Goal: Information Seeking & Learning: Learn about a topic

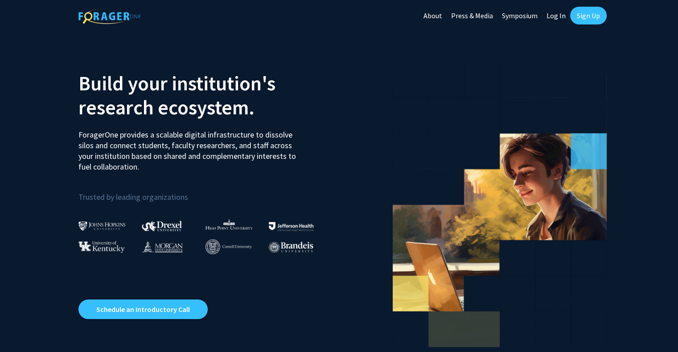
click at [109, 226] on img at bounding box center [101, 225] width 47 height 9
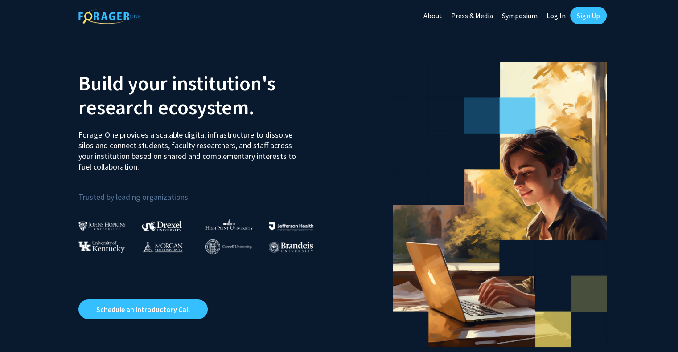
click at [102, 227] on img at bounding box center [101, 225] width 47 height 9
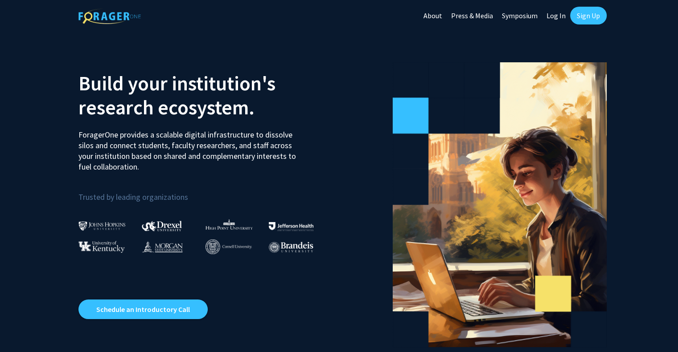
click at [577, 14] on link "Sign Up" at bounding box center [588, 16] width 37 height 18
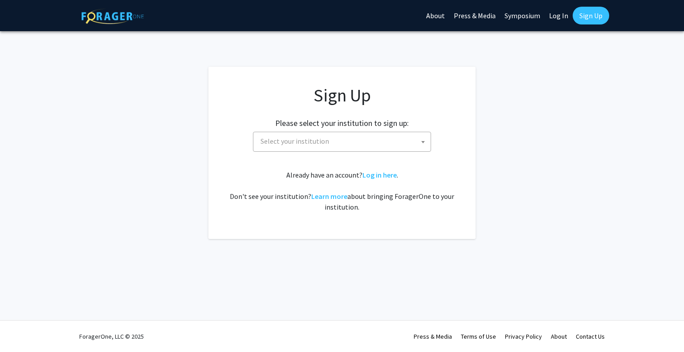
click at [383, 137] on span "Select your institution" at bounding box center [344, 141] width 174 height 18
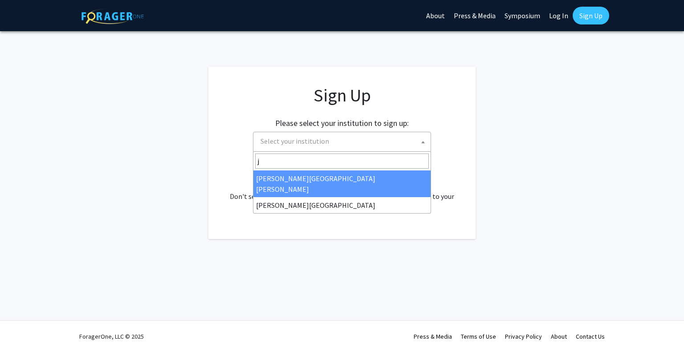
type input "j"
select select "1"
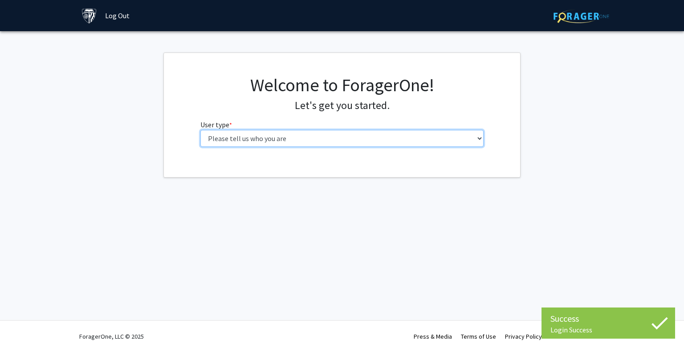
click at [381, 146] on select "Please tell us who you are Undergraduate Student Master's Student Doctoral Cand…" at bounding box center [342, 138] width 284 height 17
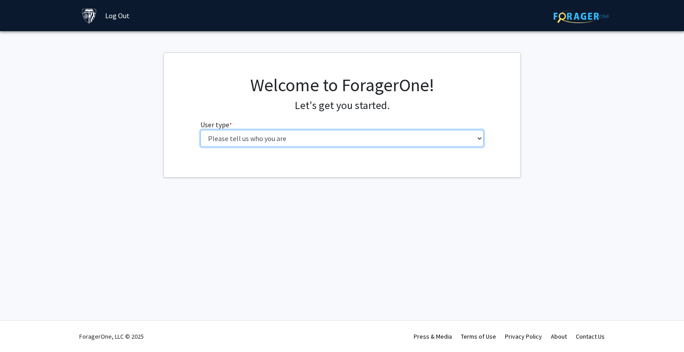
select select "1: undergrad"
click at [200, 130] on select "Please tell us who you are Undergraduate Student Master's Student Doctoral Cand…" at bounding box center [342, 138] width 284 height 17
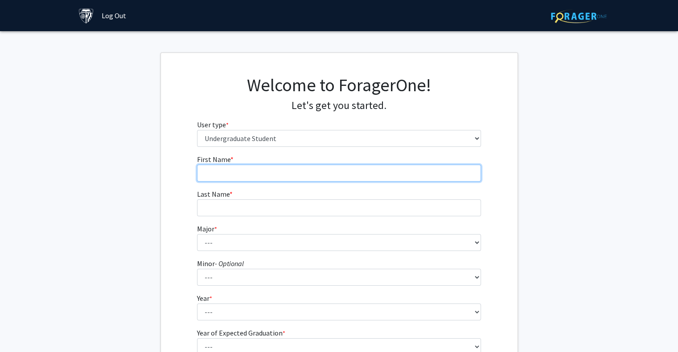
click at [297, 169] on input "First Name * required" at bounding box center [339, 173] width 284 height 17
type input "[PERSON_NAME]"
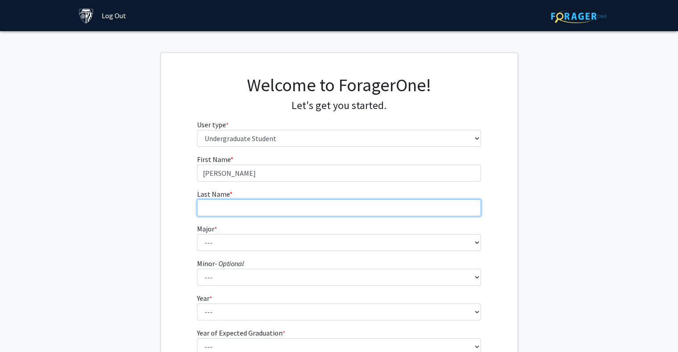
type input "Bianchi"
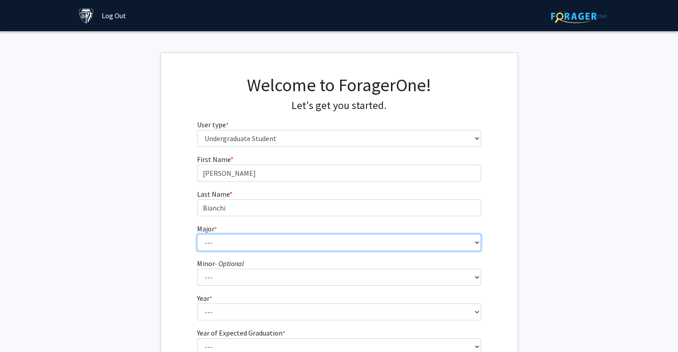
click at [237, 240] on select "--- Africana Studies Anthropology Applied Mathematics & Statistics Archaeology …" at bounding box center [339, 242] width 284 height 17
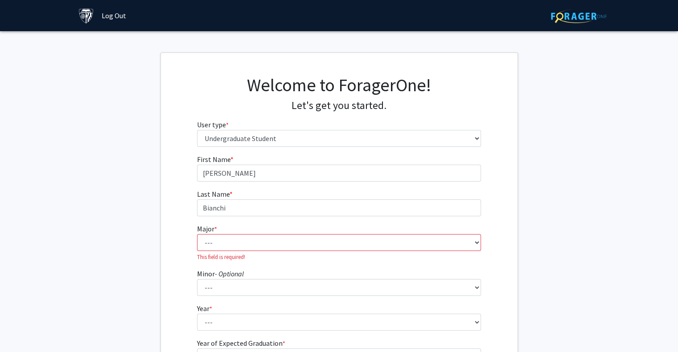
click at [183, 252] on div "First Name * required [PERSON_NAME] Last Name * required [PERSON_NAME] * requir…" at bounding box center [339, 272] width 356 height 237
click at [227, 247] on select "--- Africana Studies Anthropology Applied Mathematics & Statistics Archaeology …" at bounding box center [339, 242] width 284 height 17
select select "7: 22"
click at [197, 234] on select "--- Africana Studies Anthropology Applied Mathematics & Statistics Archaeology …" at bounding box center [339, 242] width 284 height 17
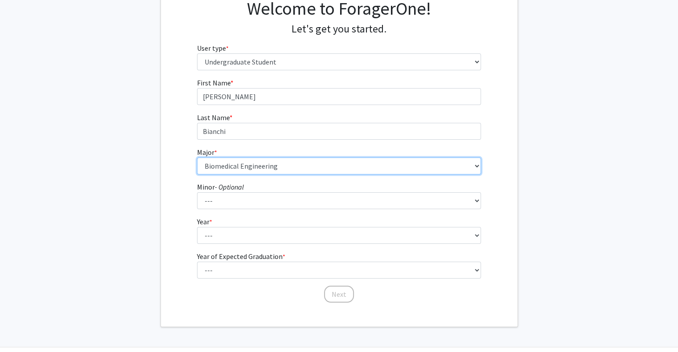
scroll to position [87, 0]
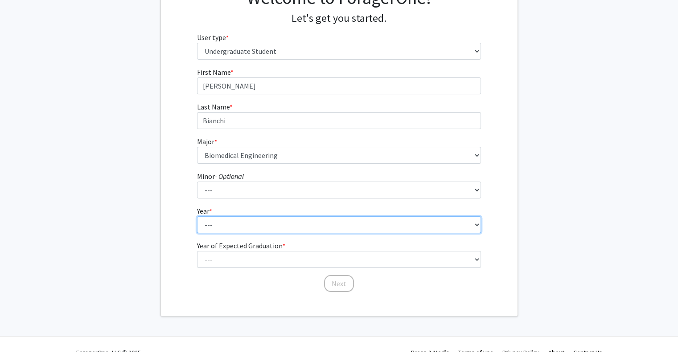
click at [235, 221] on select "--- First-year Sophomore Junior Senior Postbaccalaureate Certificate" at bounding box center [339, 225] width 284 height 17
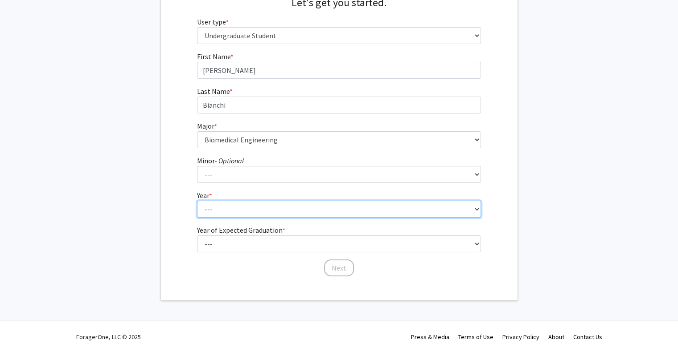
click at [226, 208] on select "--- First-year Sophomore Junior Senior Postbaccalaureate Certificate" at bounding box center [339, 209] width 284 height 17
select select "3: junior"
click at [197, 201] on select "--- First-year Sophomore Junior Senior Postbaccalaureate Certificate" at bounding box center [339, 209] width 284 height 17
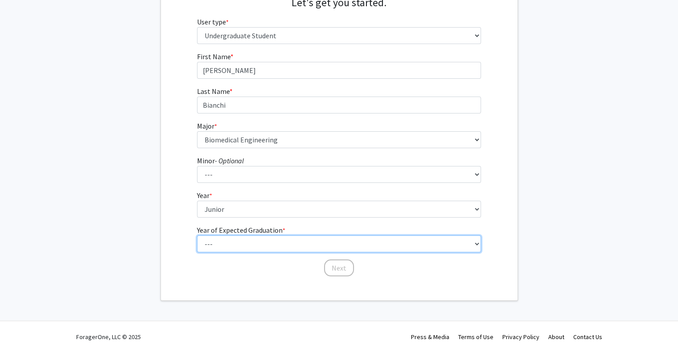
click at [219, 248] on select "--- 2025 2026 2027 2028 2029 2030 2031 2032 2033 2034" at bounding box center [339, 244] width 284 height 17
select select "2: 2026"
click at [197, 236] on select "--- 2025 2026 2027 2028 2029 2030 2031 2032 2033 2034" at bounding box center [339, 244] width 284 height 17
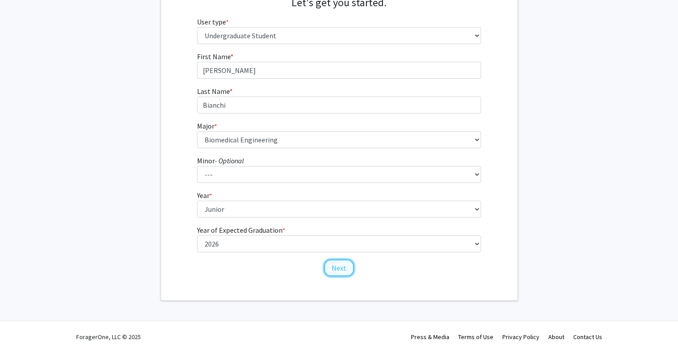
click at [337, 272] on button "Next" at bounding box center [339, 268] width 30 height 17
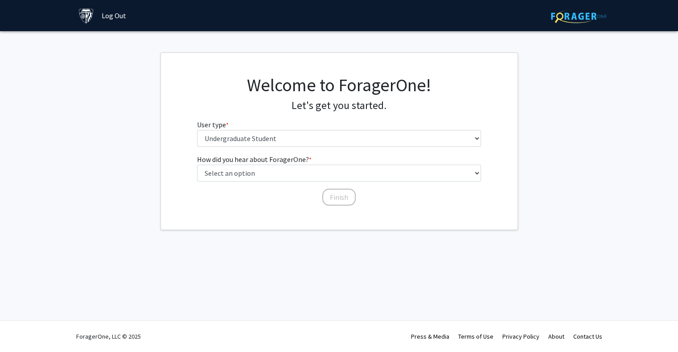
scroll to position [0, 0]
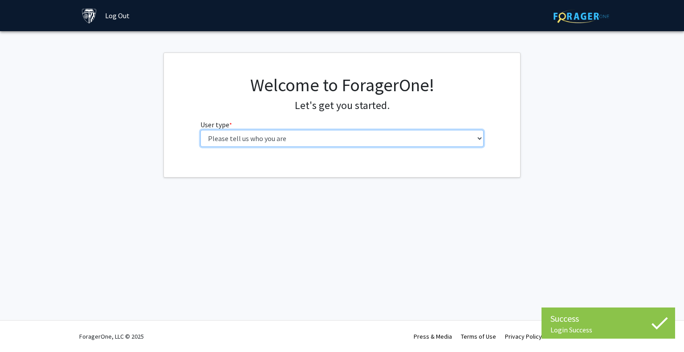
click at [222, 143] on select "Please tell us who you are Undergraduate Student Master's Student Doctoral Cand…" at bounding box center [342, 138] width 284 height 17
select select "1: undergrad"
click at [200, 130] on select "Please tell us who you are Undergraduate Student Master's Student Doctoral Cand…" at bounding box center [342, 138] width 284 height 17
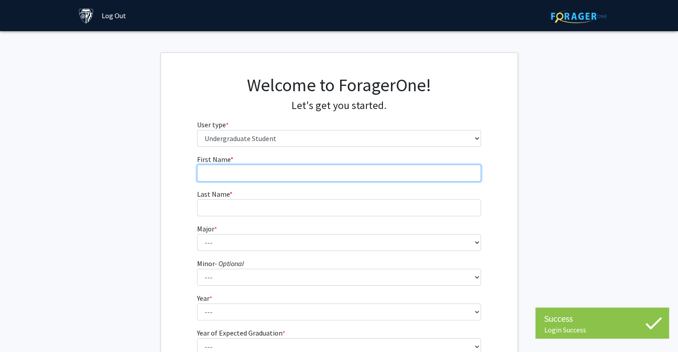
click at [226, 172] on input "First Name * required" at bounding box center [339, 173] width 284 height 17
type input "[PERSON_NAME]"
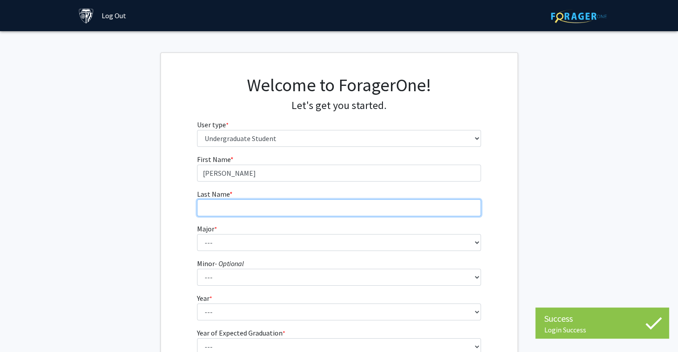
type input "Bianchi"
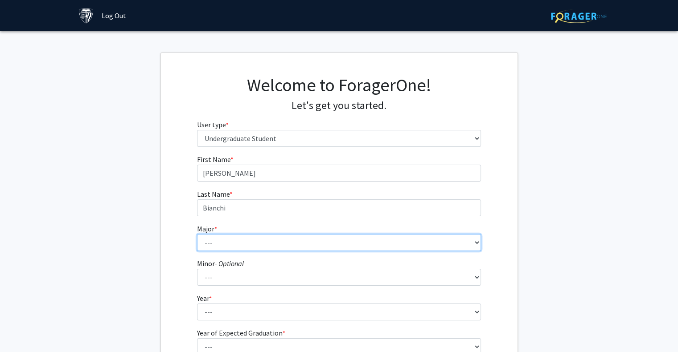
click at [223, 238] on select "--- Africana Studies Anthropology Applied Mathematics & Statistics Archaeology …" at bounding box center [339, 242] width 284 height 17
select select "7: 22"
click at [197, 234] on select "--- Africana Studies Anthropology Applied Mathematics & Statistics Archaeology …" at bounding box center [339, 242] width 284 height 17
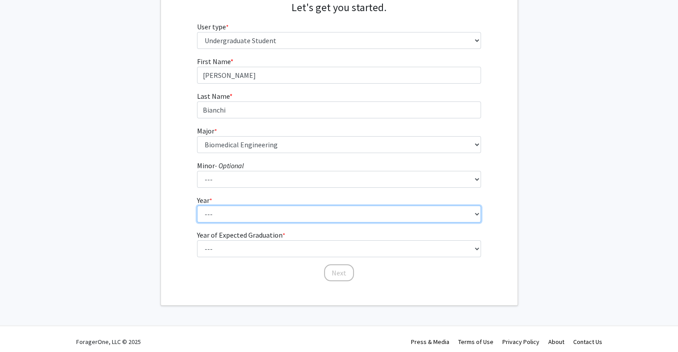
click at [221, 214] on select "--- First-year Sophomore Junior Senior Postbaccalaureate Certificate" at bounding box center [339, 214] width 284 height 17
select select "3: junior"
click at [197, 206] on select "--- First-year Sophomore Junior Senior Postbaccalaureate Certificate" at bounding box center [339, 214] width 284 height 17
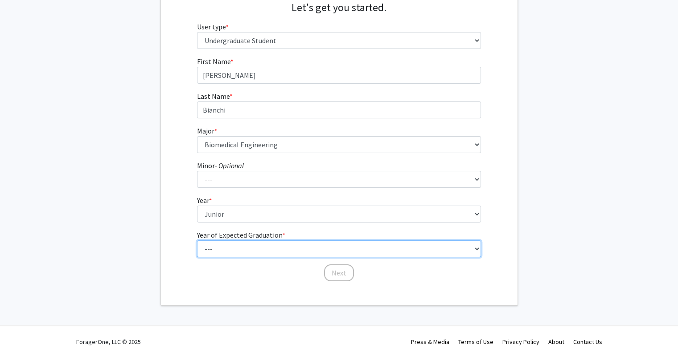
click at [223, 246] on select "--- 2025 2026 2027 2028 2029 2030 2031 2032 2033 2034" at bounding box center [339, 249] width 284 height 17
select select "3: 2027"
click at [197, 241] on select "--- 2025 2026 2027 2028 2029 2030 2031 2032 2033 2034" at bounding box center [339, 249] width 284 height 17
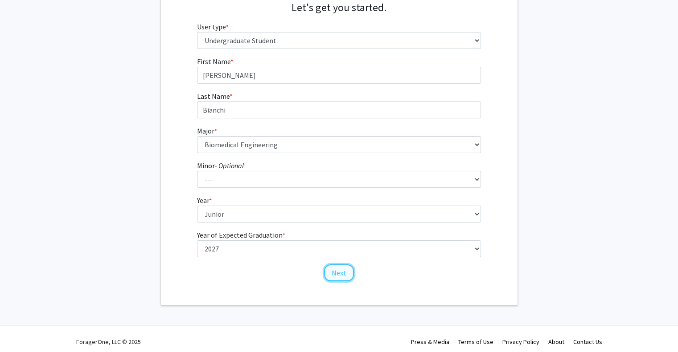
click at [335, 277] on button "Next" at bounding box center [339, 273] width 30 height 17
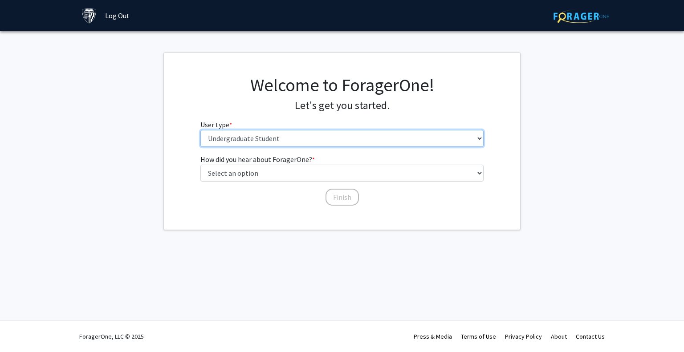
click at [266, 140] on select "Please tell us who you are Undergraduate Student Master's Student Doctoral Cand…" at bounding box center [342, 138] width 284 height 17
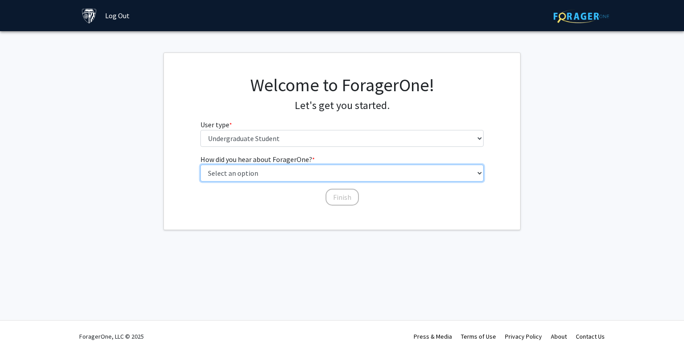
click at [244, 169] on select "Select an option Peer/student recommendation Faculty/staff recommendation Unive…" at bounding box center [342, 173] width 284 height 17
select select "1: peer_recommendation"
click at [200, 165] on select "Select an option Peer/student recommendation Faculty/staff recommendation Unive…" at bounding box center [342, 173] width 284 height 17
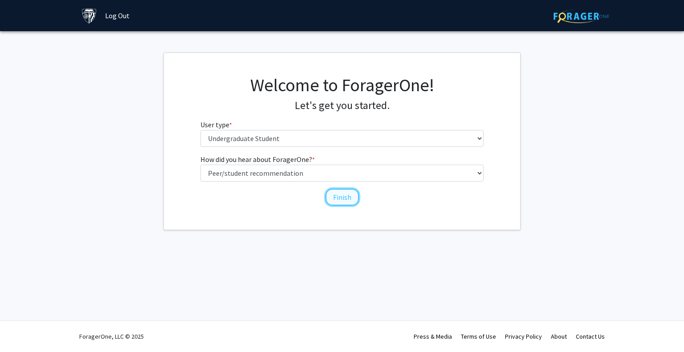
click at [340, 196] on button "Finish" at bounding box center [342, 197] width 33 height 17
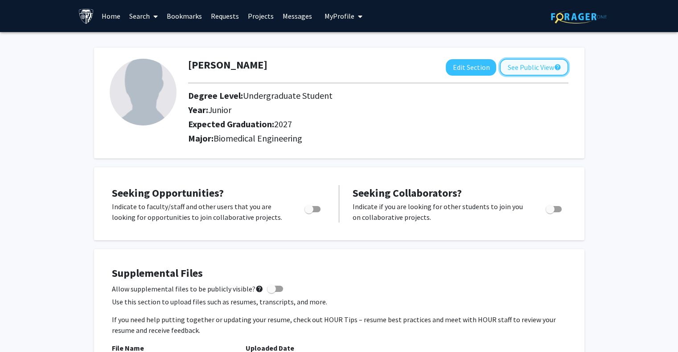
click at [518, 66] on button "See Public View help" at bounding box center [533, 67] width 69 height 17
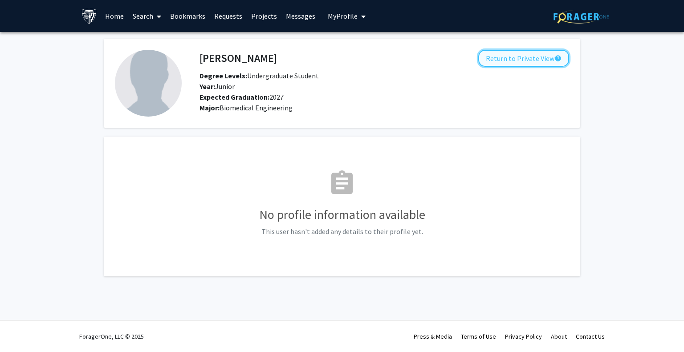
click at [508, 63] on button "Return to Private View help" at bounding box center [523, 58] width 91 height 17
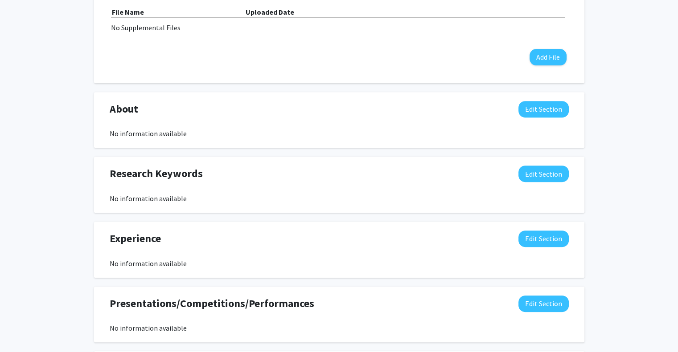
scroll to position [337, 0]
click at [547, 114] on button "Edit Section" at bounding box center [543, 109] width 50 height 16
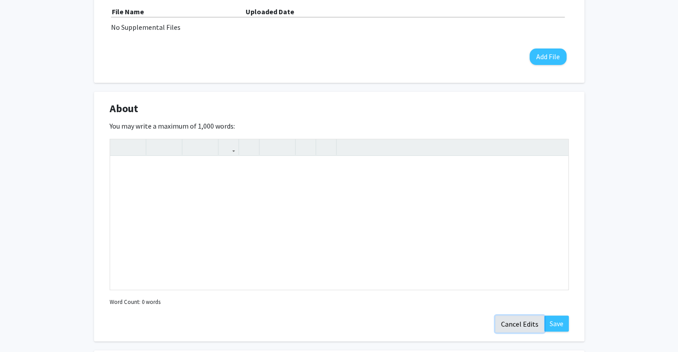
click at [516, 326] on button "Cancel Edits" at bounding box center [519, 324] width 49 height 17
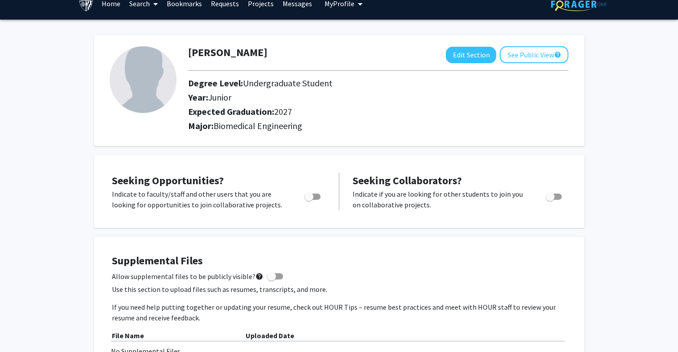
scroll to position [0, 0]
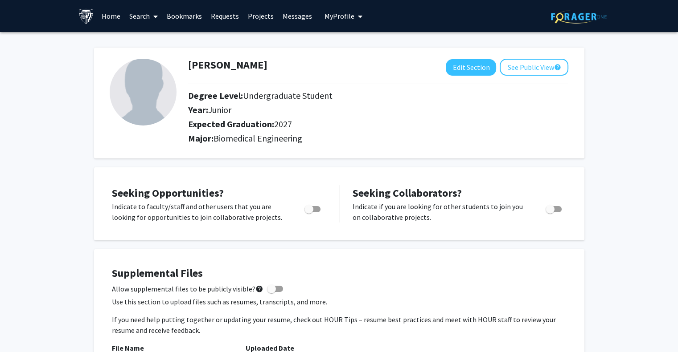
click at [102, 13] on link "Home" at bounding box center [111, 15] width 28 height 31
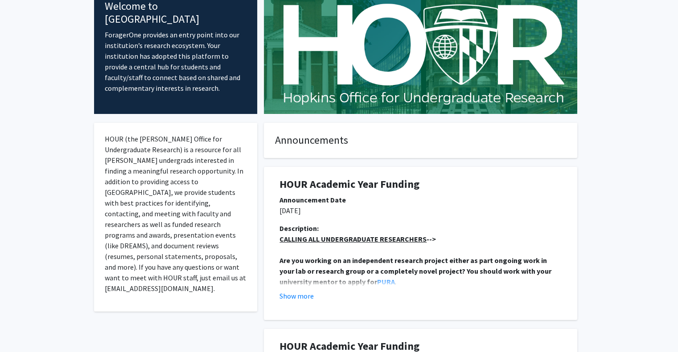
scroll to position [99, 0]
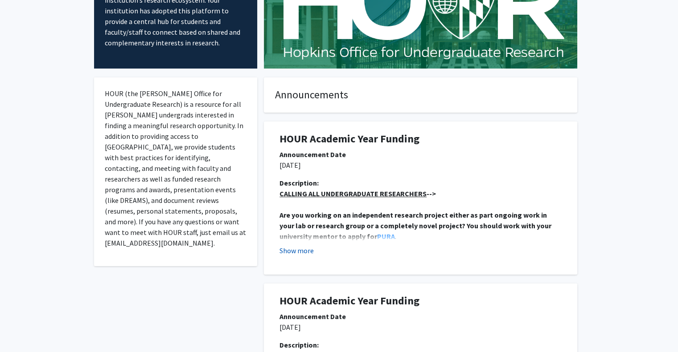
click at [301, 249] on button "Show more" at bounding box center [296, 250] width 34 height 11
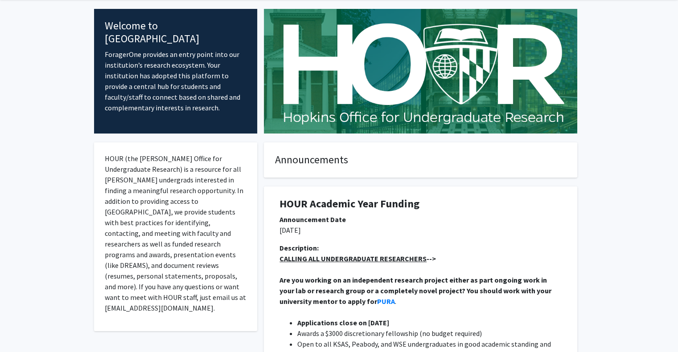
scroll to position [0, 0]
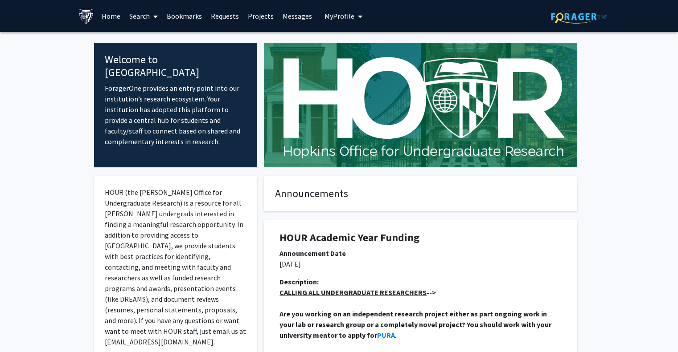
click at [152, 16] on span at bounding box center [154, 16] width 8 height 31
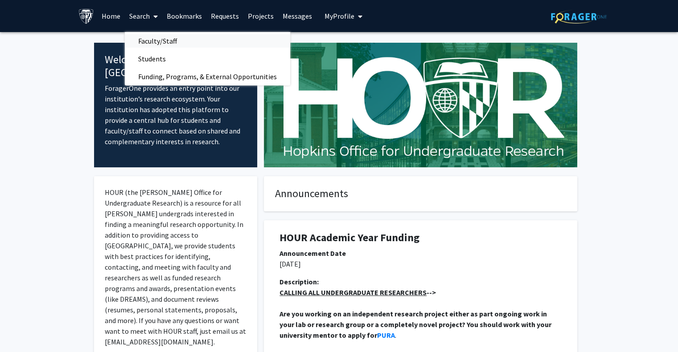
click at [166, 44] on span "Faculty/Staff" at bounding box center [157, 41] width 65 height 18
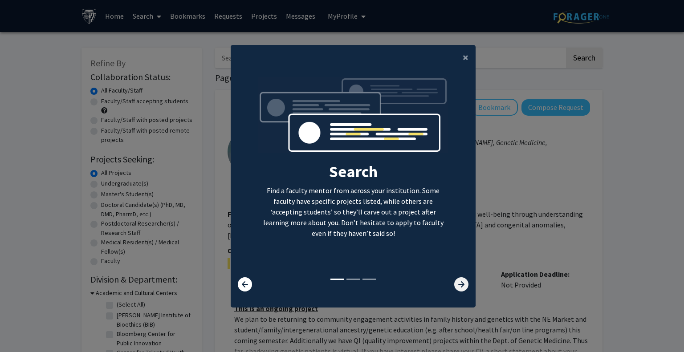
click at [454, 284] on icon at bounding box center [461, 285] width 14 height 14
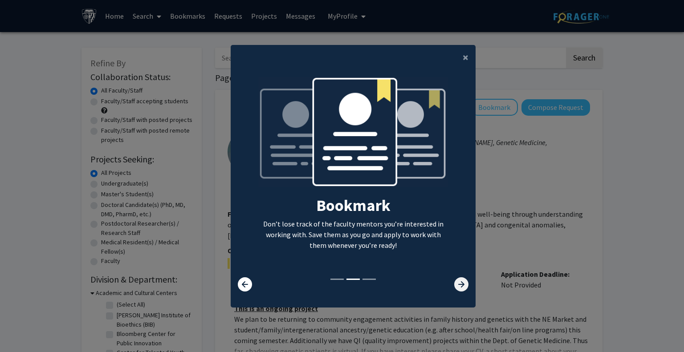
click at [454, 284] on icon at bounding box center [461, 285] width 14 height 14
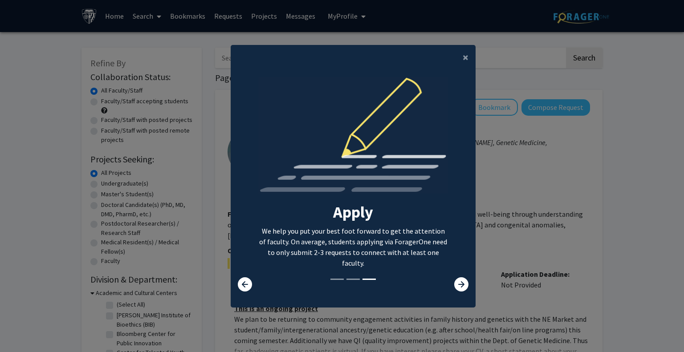
click at [242, 277] on div "Search Find a faculty mentor from across your institution. Some faculty have sp…" at bounding box center [353, 177] width 244 height 200
click at [241, 280] on icon at bounding box center [245, 285] width 14 height 14
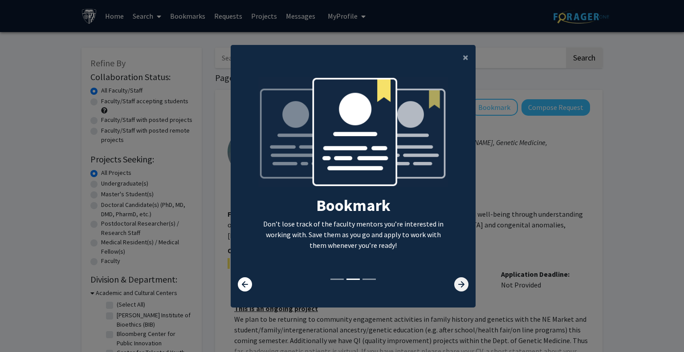
click at [454, 280] on icon at bounding box center [461, 285] width 14 height 14
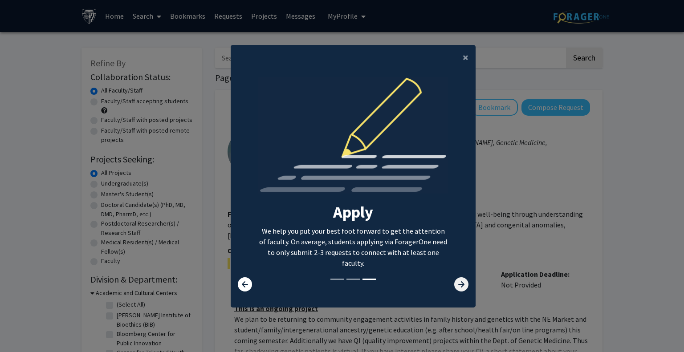
click at [454, 280] on icon at bounding box center [461, 285] width 14 height 14
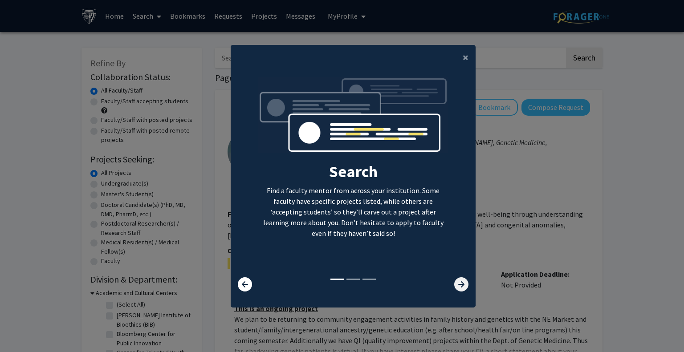
click at [454, 280] on icon at bounding box center [461, 285] width 14 height 14
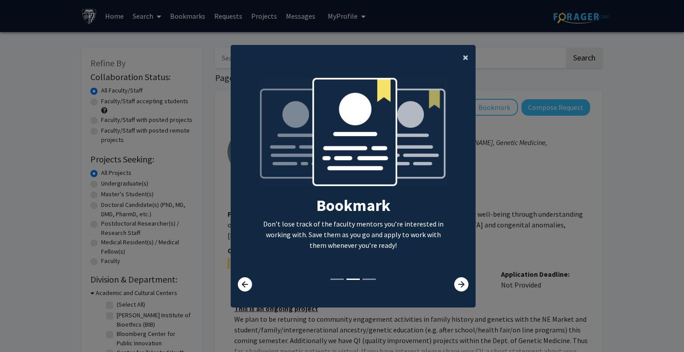
click at [463, 57] on span "×" at bounding box center [466, 57] width 6 height 14
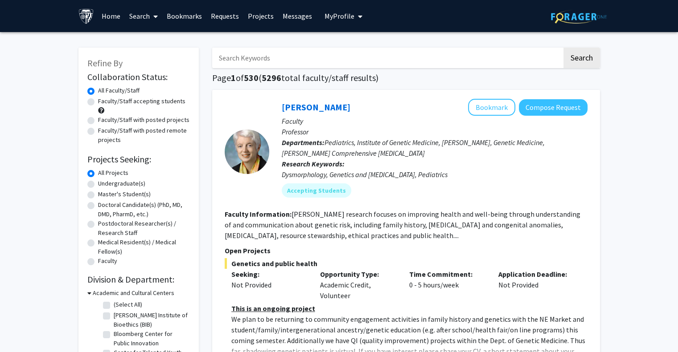
click at [98, 185] on label "Undergraduate(s)" at bounding box center [121, 183] width 47 height 9
click at [98, 185] on input "Undergraduate(s)" at bounding box center [101, 182] width 6 height 6
radio input "true"
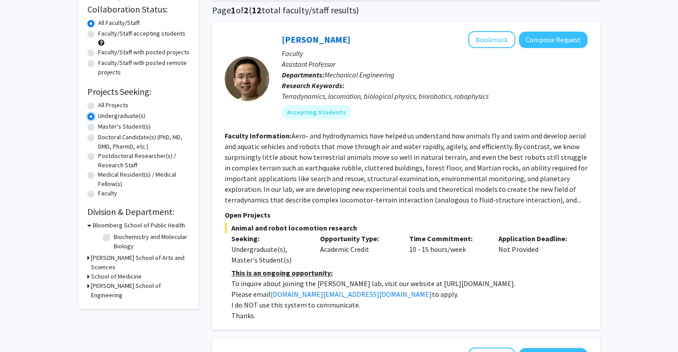
scroll to position [68, 0]
click at [89, 256] on icon at bounding box center [88, 257] width 2 height 9
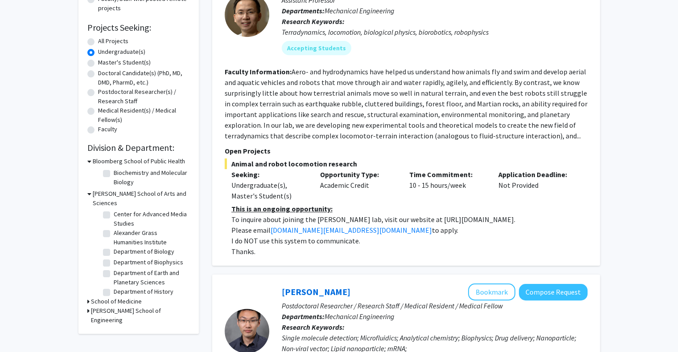
scroll to position [11, 0]
click at [114, 258] on label "Department of Biophysics" at bounding box center [148, 262] width 69 height 9
click at [114, 258] on input "Department of Biophysics" at bounding box center [117, 261] width 6 height 6
checkbox input "true"
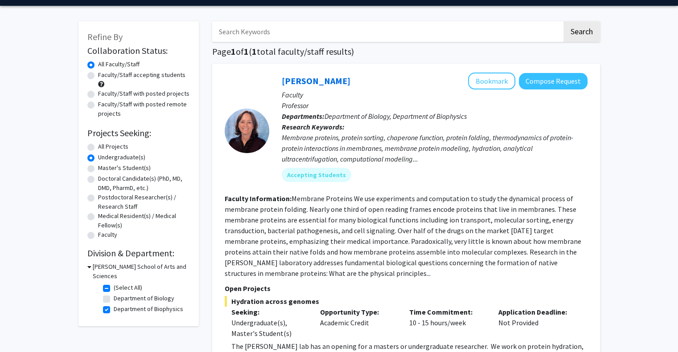
scroll to position [32, 0]
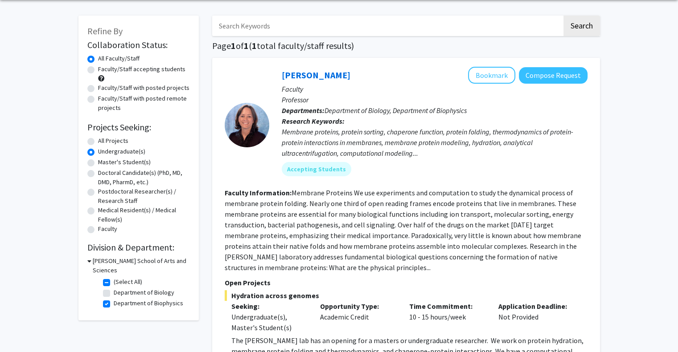
click at [90, 261] on icon at bounding box center [89, 261] width 4 height 9
click at [90, 261] on div "[PERSON_NAME] School of Arts and Sciences" at bounding box center [138, 266] width 102 height 19
click at [86, 261] on div "Refine By Collaboration Status: Collaboration Status All Faculty/Staff Collabor…" at bounding box center [138, 150] width 120 height 269
click at [90, 260] on div "[PERSON_NAME] School of Arts and Sciences" at bounding box center [138, 266] width 102 height 19
click at [87, 260] on icon at bounding box center [88, 261] width 2 height 9
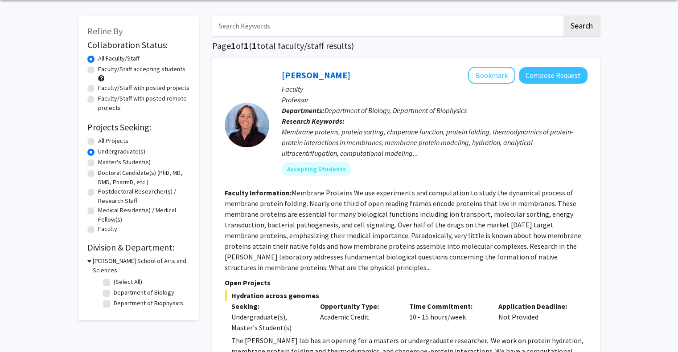
checkbox input "false"
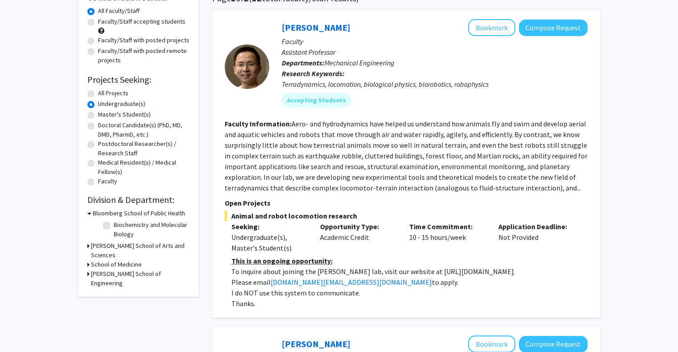
scroll to position [80, 0]
click at [87, 269] on icon at bounding box center [88, 273] width 2 height 9
click at [89, 269] on icon at bounding box center [89, 273] width 4 height 9
click at [87, 260] on icon at bounding box center [88, 264] width 2 height 9
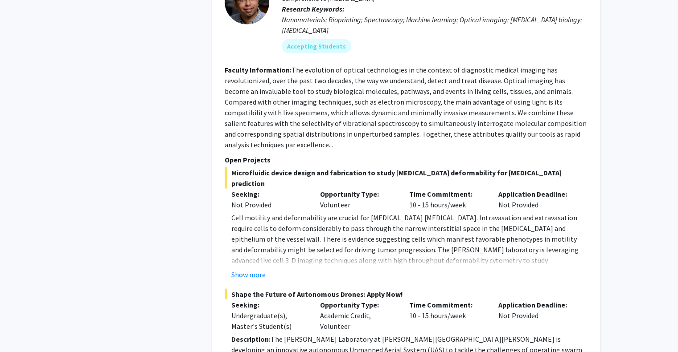
scroll to position [1773, 0]
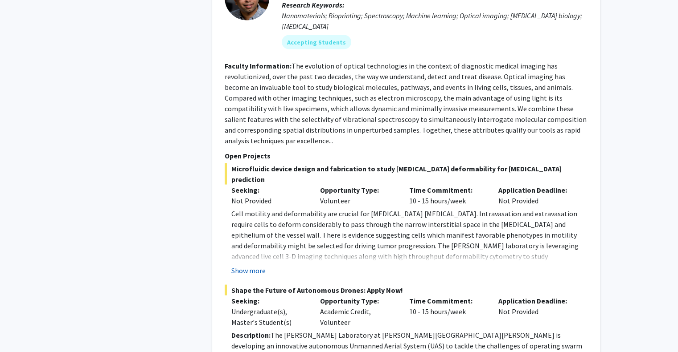
click at [253, 266] on button "Show more" at bounding box center [248, 271] width 34 height 11
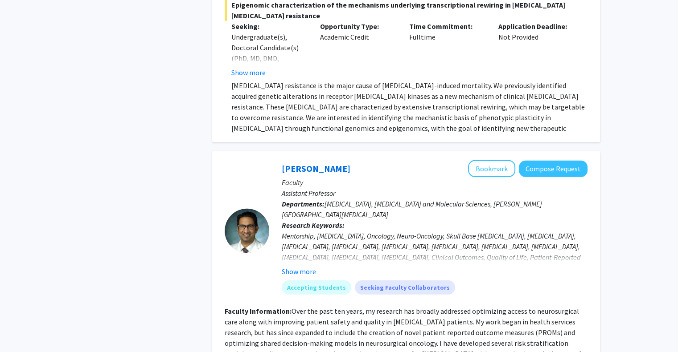
scroll to position [2519, 0]
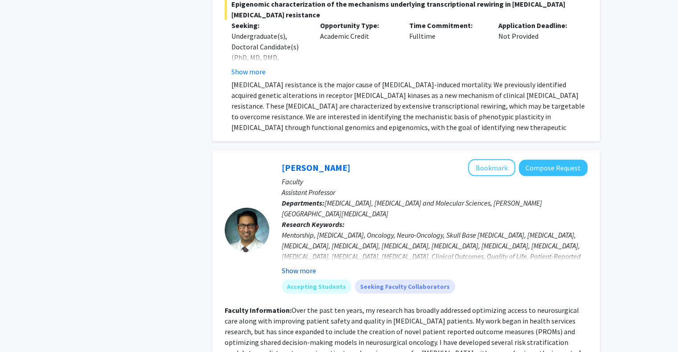
click at [307, 266] on button "Show more" at bounding box center [299, 271] width 34 height 11
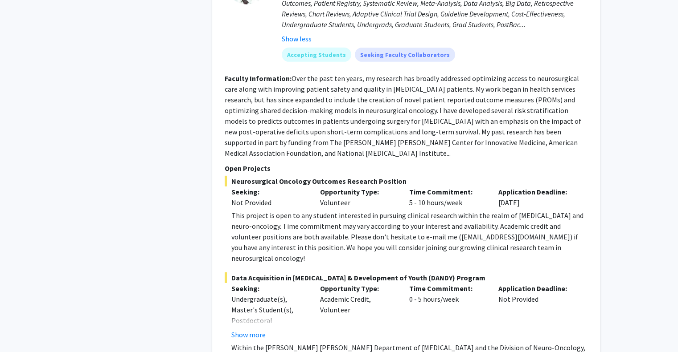
scroll to position [2782, 0]
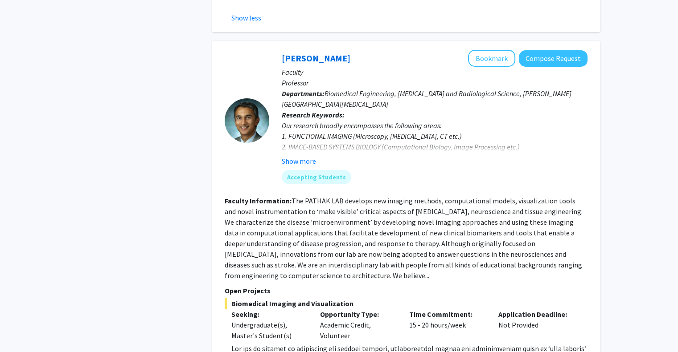
scroll to position [3278, 0]
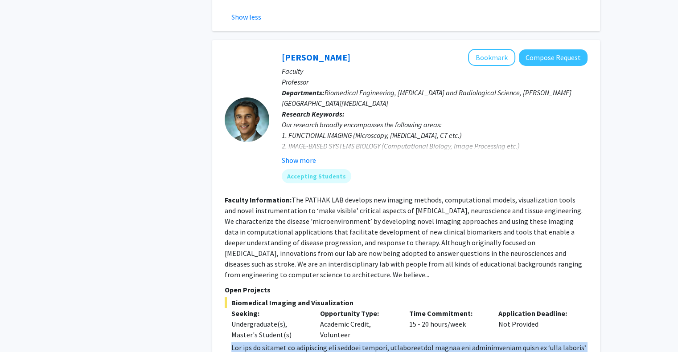
drag, startPoint x: 233, startPoint y: 226, endPoint x: 348, endPoint y: 240, distance: 115.8
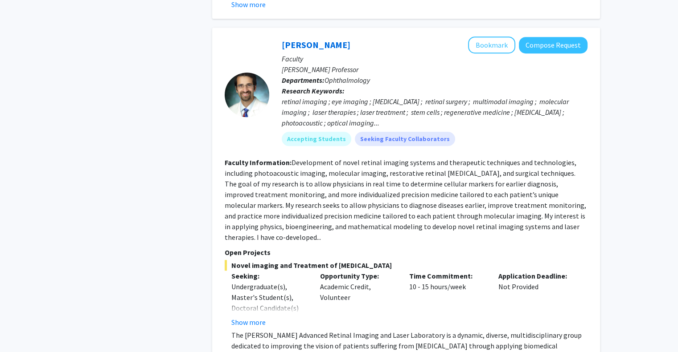
scroll to position [4063, 0]
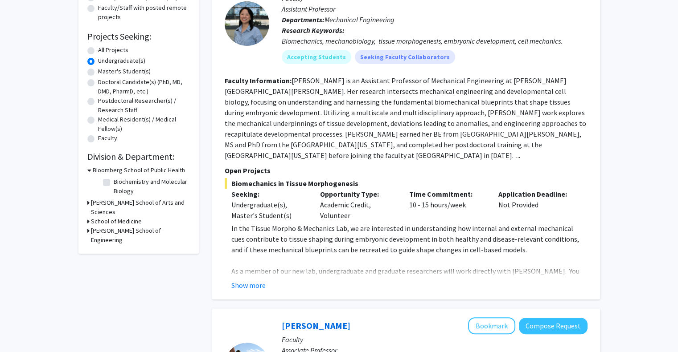
scroll to position [123, 0]
click at [249, 280] on button "Show more" at bounding box center [248, 285] width 34 height 11
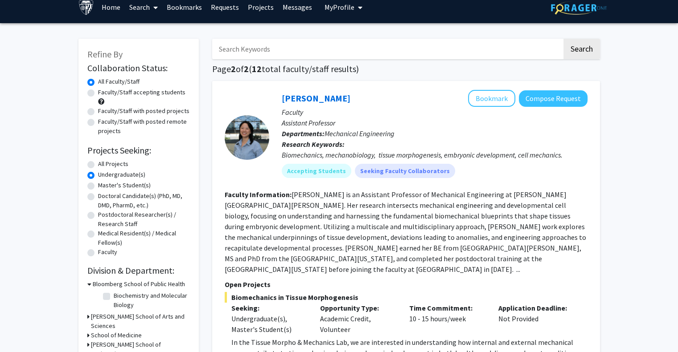
scroll to position [8, 0]
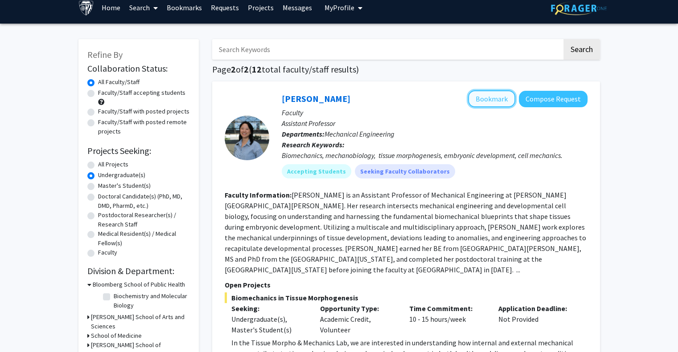
click at [488, 98] on button "Bookmark" at bounding box center [491, 98] width 47 height 17
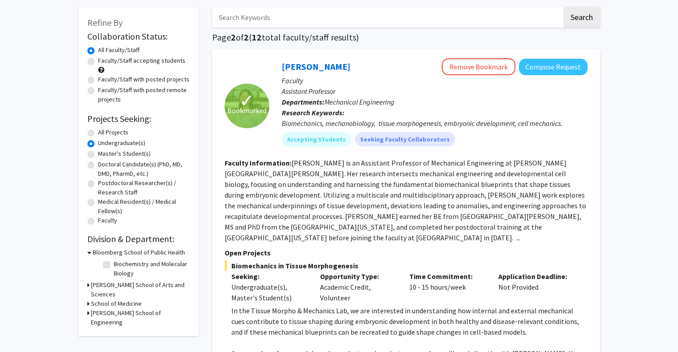
scroll to position [41, 0]
click at [114, 265] on label "Biochemistry and Molecular Biology" at bounding box center [151, 268] width 74 height 19
click at [114, 265] on input "Biochemistry and Molecular Biology" at bounding box center [117, 262] width 6 height 6
checkbox input "true"
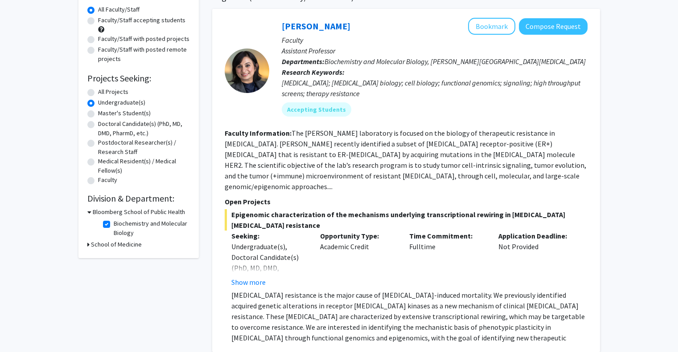
scroll to position [74, 0]
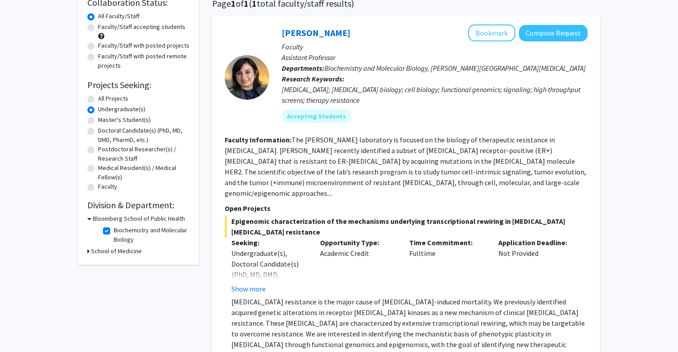
click at [353, 241] on div "Opportunity Type: Academic Credit" at bounding box center [357, 265] width 89 height 57
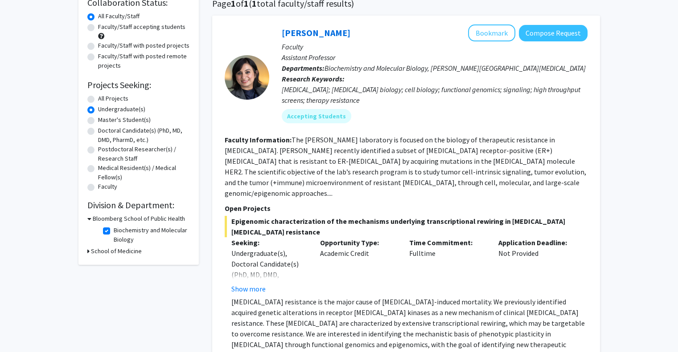
click at [353, 241] on div "Opportunity Type: Academic Credit" at bounding box center [357, 265] width 89 height 57
click at [87, 251] on icon at bounding box center [88, 251] width 2 height 9
click at [110, 266] on fg-checkbox "[PERSON_NAME] Comprehensive [MEDICAL_DATA] [PERSON_NAME][GEOGRAPHIC_DATA][MEDIC…" at bounding box center [145, 272] width 85 height 28
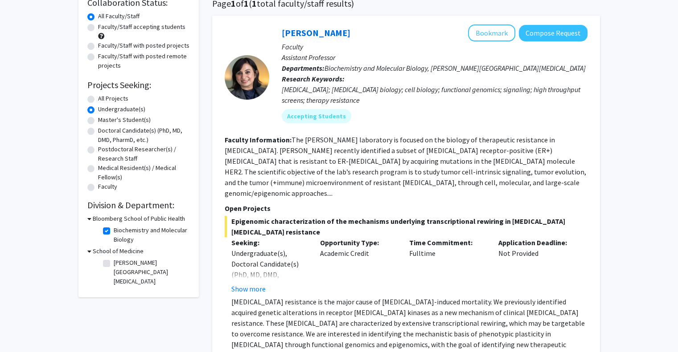
click at [114, 265] on label "[PERSON_NAME][GEOGRAPHIC_DATA][MEDICAL_DATA]" at bounding box center [151, 272] width 74 height 28
click at [114, 264] on input "[PERSON_NAME][GEOGRAPHIC_DATA][MEDICAL_DATA]" at bounding box center [117, 261] width 6 height 6
checkbox input "true"
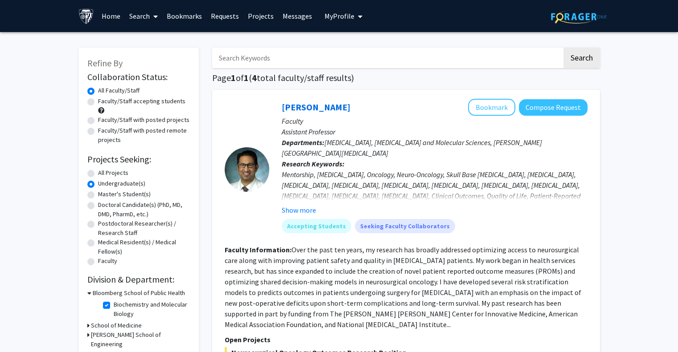
click at [114, 306] on label "Biochemistry and Molecular Biology" at bounding box center [151, 309] width 74 height 19
click at [114, 306] on input "Biochemistry and Molecular Biology" at bounding box center [117, 303] width 6 height 6
checkbox input "false"
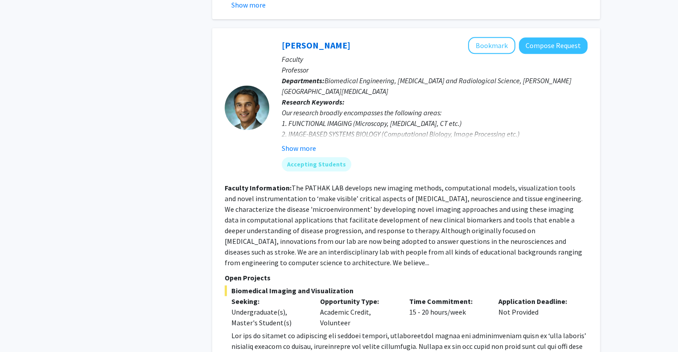
scroll to position [1115, 0]
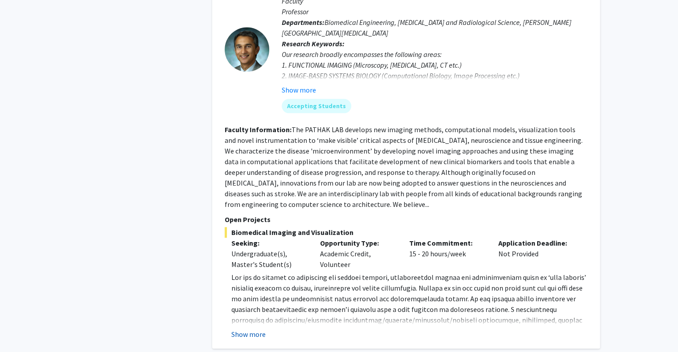
click at [248, 329] on button "Show more" at bounding box center [248, 334] width 34 height 11
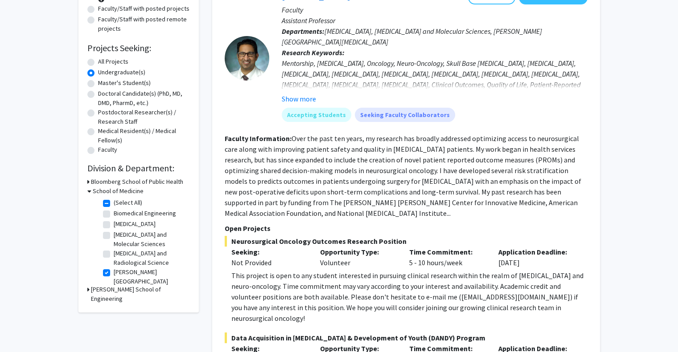
scroll to position [113, 0]
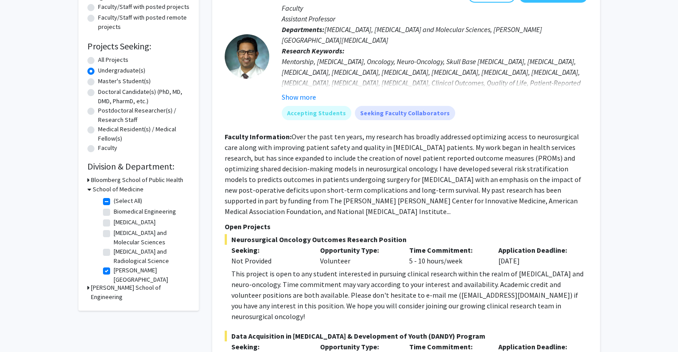
click at [114, 201] on label "(Select All)" at bounding box center [128, 200] width 29 height 9
click at [114, 201] on input "(Select All)" at bounding box center [117, 199] width 6 height 6
checkbox input "false"
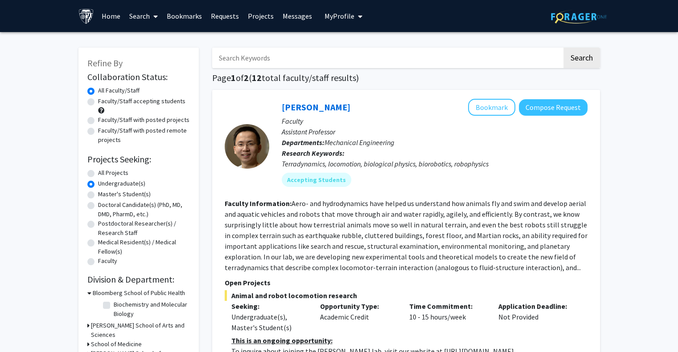
scroll to position [64, 0]
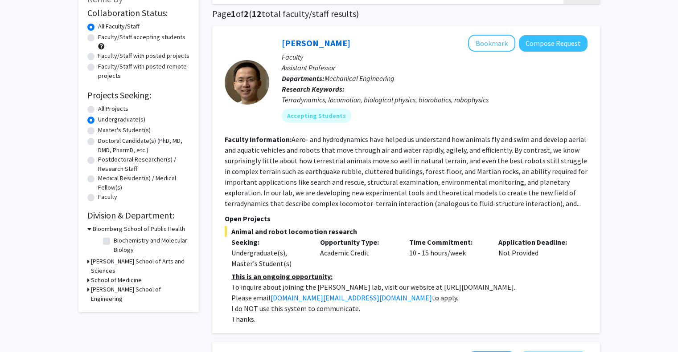
click at [95, 260] on h3 "[PERSON_NAME] School of Arts and Sciences" at bounding box center [140, 266] width 99 height 19
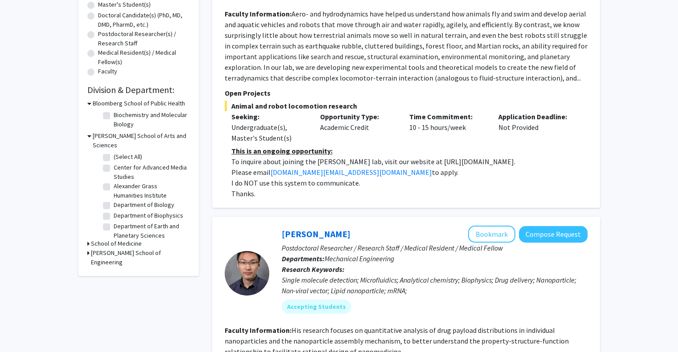
scroll to position [190, 0]
click at [114, 200] on label "Department of Biology" at bounding box center [144, 204] width 61 height 9
click at [114, 200] on input "Department of Biology" at bounding box center [117, 203] width 6 height 6
checkbox input "true"
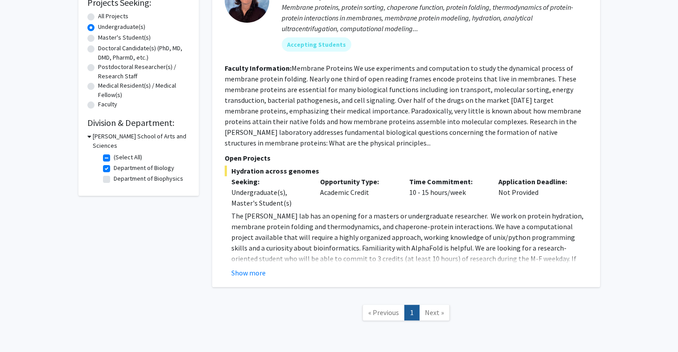
scroll to position [159, 0]
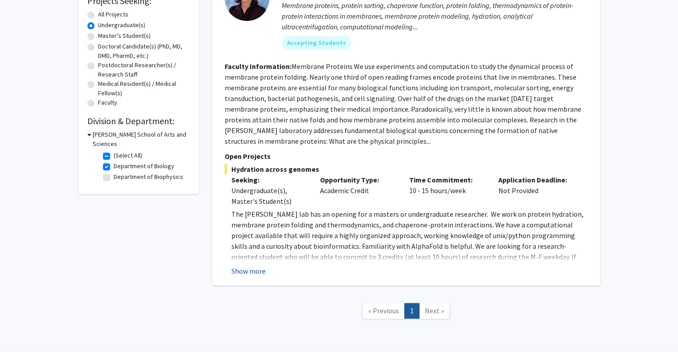
click at [261, 271] on button "Show more" at bounding box center [248, 271] width 34 height 11
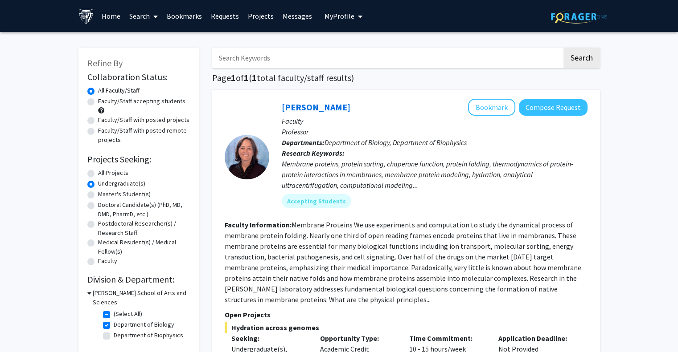
scroll to position [0, 0]
click at [485, 103] on button "Bookmark" at bounding box center [491, 107] width 47 height 17
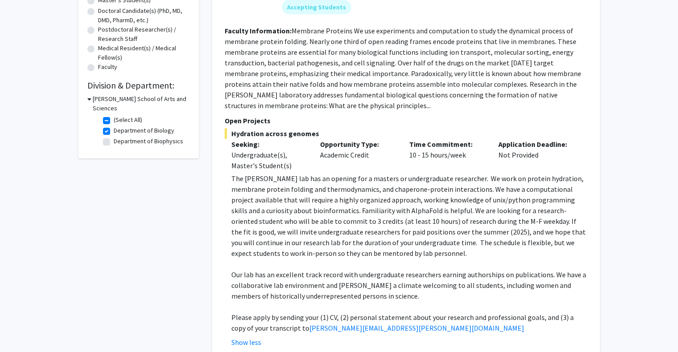
scroll to position [192, 0]
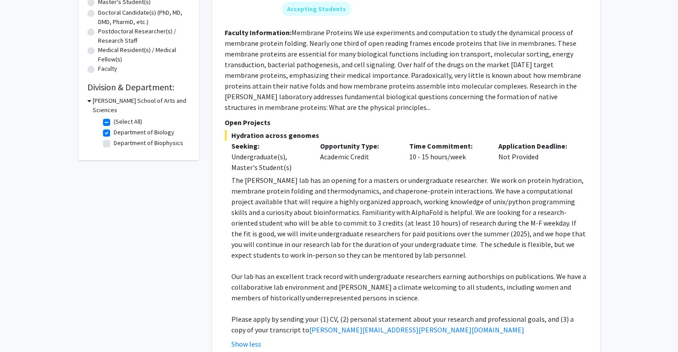
click at [114, 139] on label "Department of Biophysics" at bounding box center [148, 143] width 69 height 9
click at [114, 139] on input "Department of Biophysics" at bounding box center [117, 142] width 6 height 6
checkbox input "true"
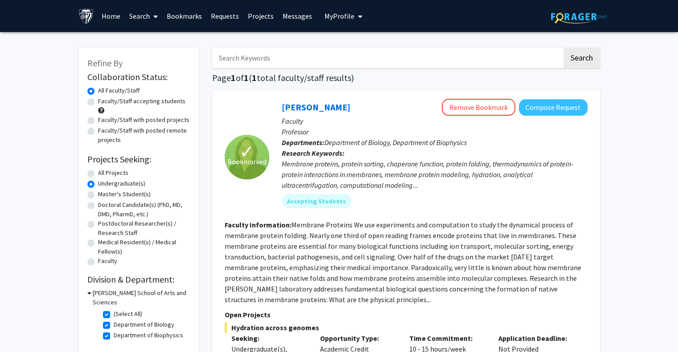
click at [114, 310] on label "(Select All)" at bounding box center [128, 314] width 29 height 9
click at [114, 310] on input "(Select All)" at bounding box center [117, 313] width 6 height 6
checkbox input "false"
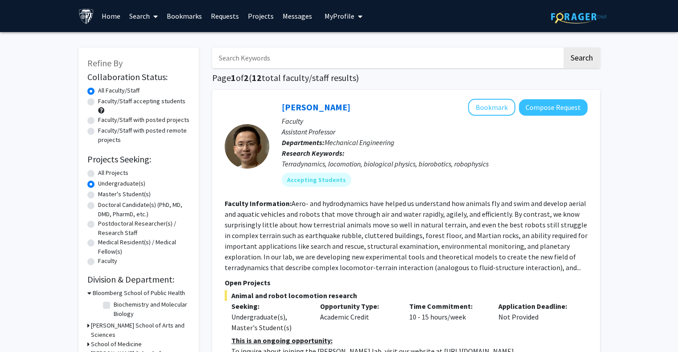
click at [89, 295] on icon at bounding box center [89, 293] width 4 height 9
click at [89, 301] on icon at bounding box center [88, 302] width 2 height 9
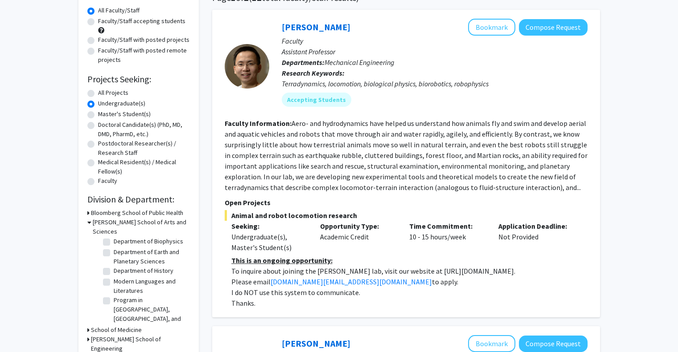
scroll to position [61, 0]
click at [87, 222] on icon at bounding box center [89, 222] width 4 height 9
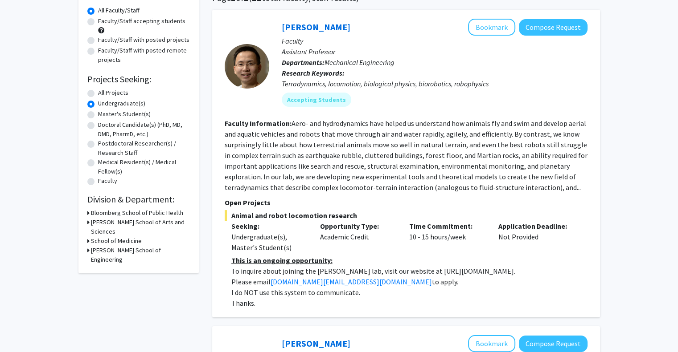
click at [87, 237] on icon at bounding box center [88, 241] width 2 height 9
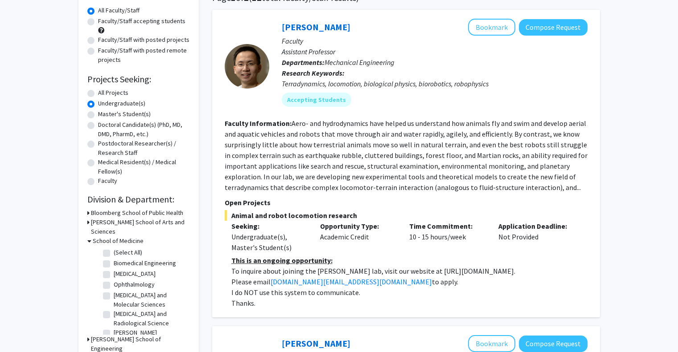
click at [114, 248] on label "(Select All)" at bounding box center [128, 252] width 29 height 9
click at [114, 248] on input "(Select All)" at bounding box center [117, 251] width 6 height 6
checkbox input "true"
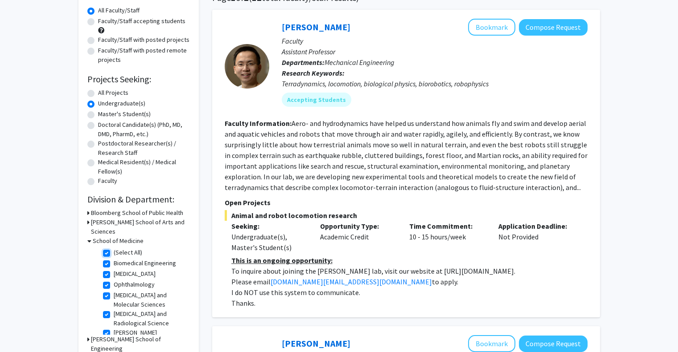
checkbox input "true"
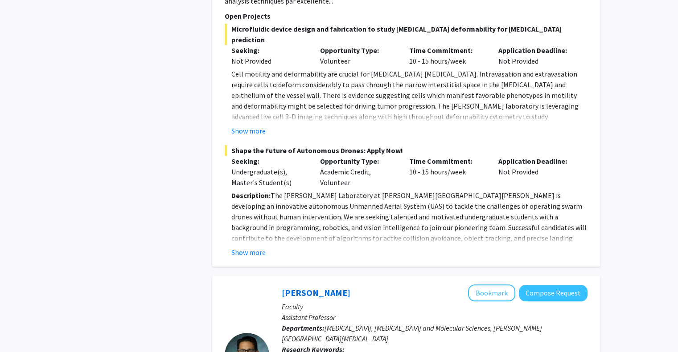
scroll to position [655, 0]
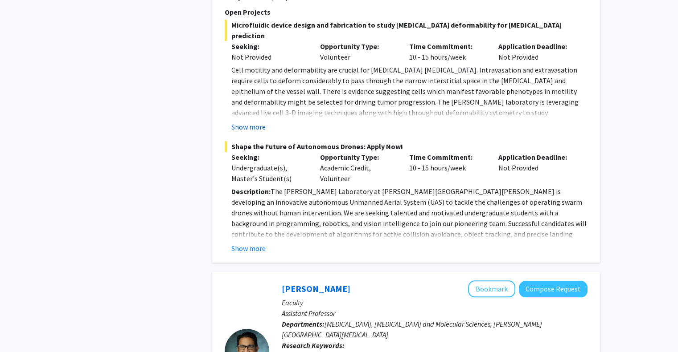
click at [245, 122] on button "Show more" at bounding box center [248, 127] width 34 height 11
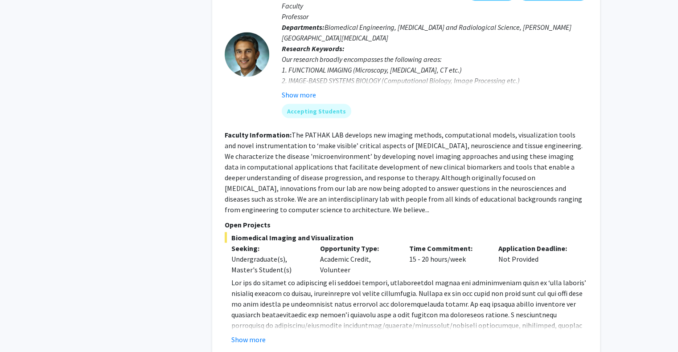
scroll to position [1592, 0]
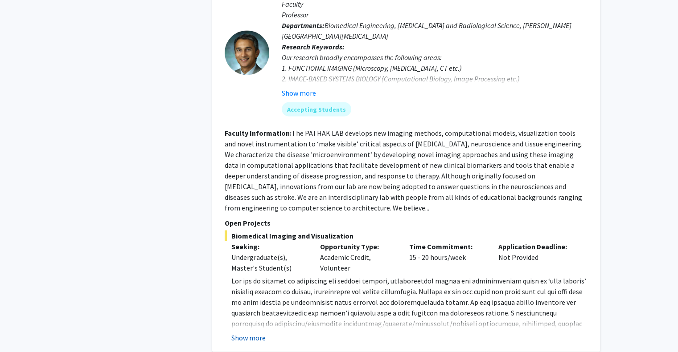
click at [240, 332] on button "Show more" at bounding box center [248, 337] width 34 height 11
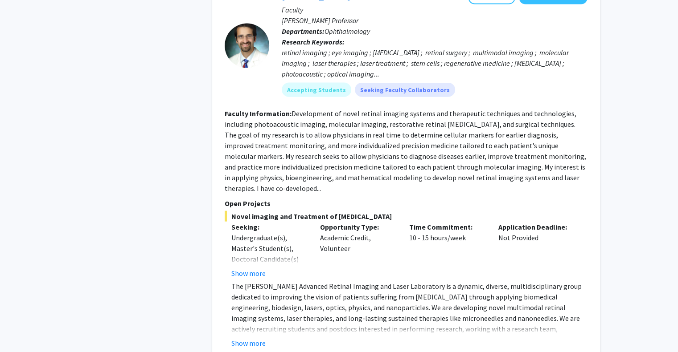
scroll to position [2029, 0]
click at [254, 337] on button "Show more" at bounding box center [248, 342] width 34 height 11
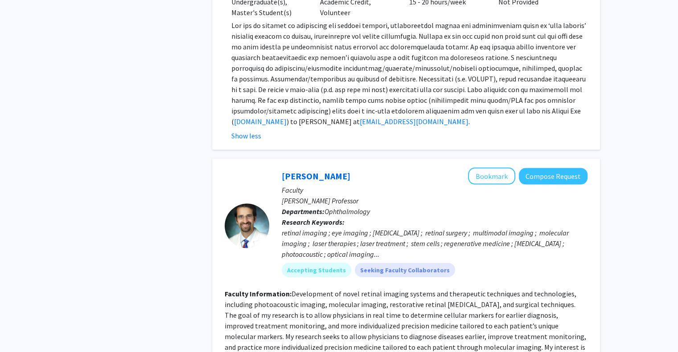
scroll to position [1847, 0]
click at [488, 168] on button "Bookmark" at bounding box center [491, 176] width 47 height 17
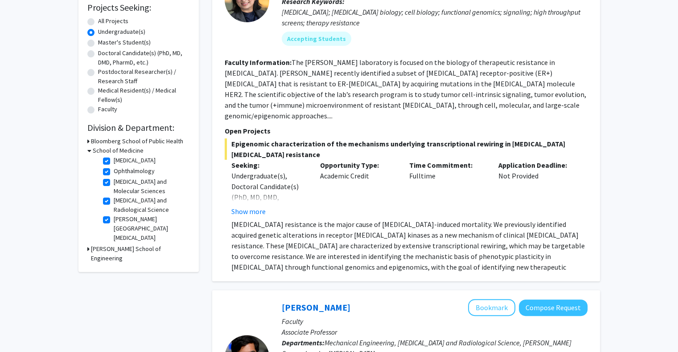
scroll to position [0, 0]
click at [114, 161] on label "(Select All)" at bounding box center [128, 162] width 29 height 9
click at [114, 161] on input "(Select All)" at bounding box center [117, 161] width 6 height 6
checkbox input "false"
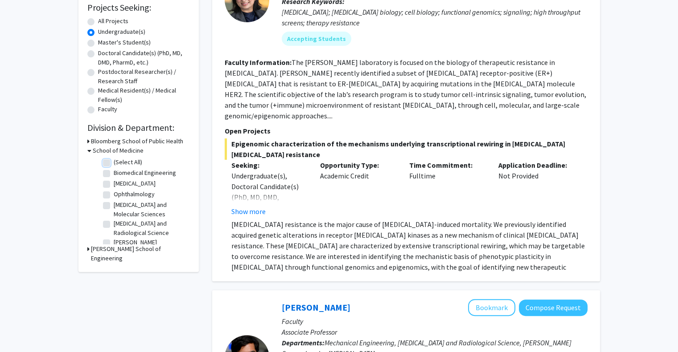
checkbox input "false"
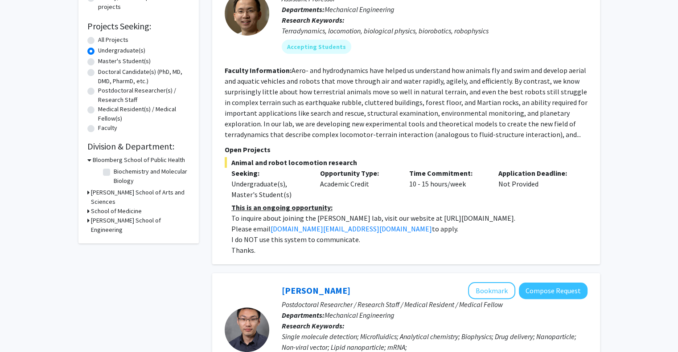
scroll to position [134, 0]
click at [89, 215] on div "[PERSON_NAME] School of Engineering" at bounding box center [138, 224] width 102 height 19
click at [98, 215] on h3 "[PERSON_NAME] School of Engineering" at bounding box center [140, 224] width 99 height 19
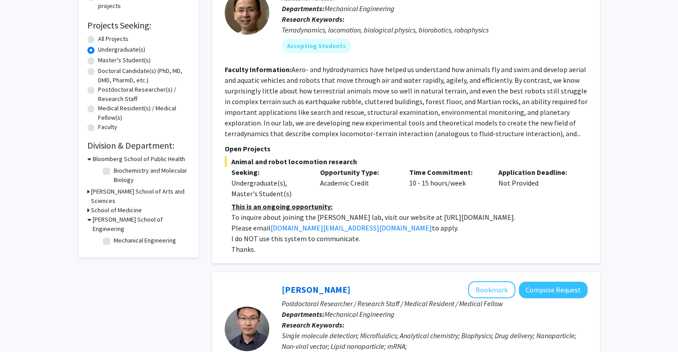
click at [114, 236] on label "Mechanical Engineering" at bounding box center [145, 240] width 62 height 9
click at [114, 236] on input "Mechanical Engineering" at bounding box center [117, 239] width 6 height 6
checkbox input "true"
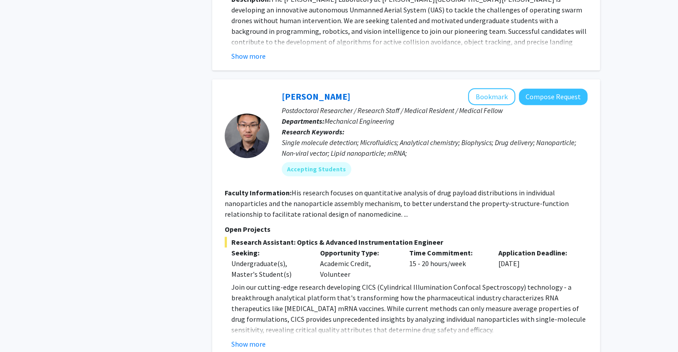
scroll to position [524, 0]
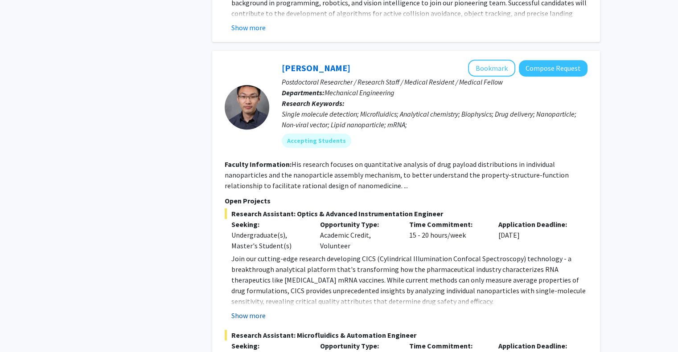
click at [258, 310] on button "Show more" at bounding box center [248, 315] width 34 height 11
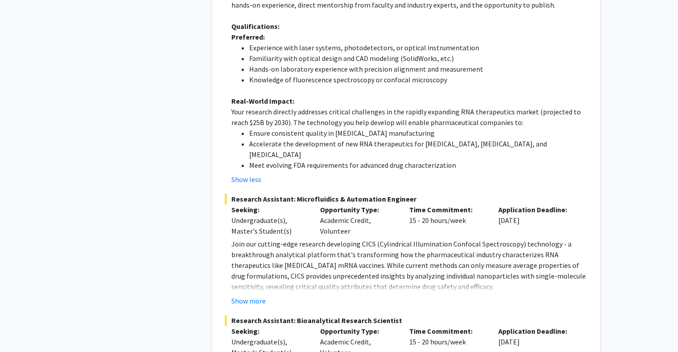
scroll to position [964, 0]
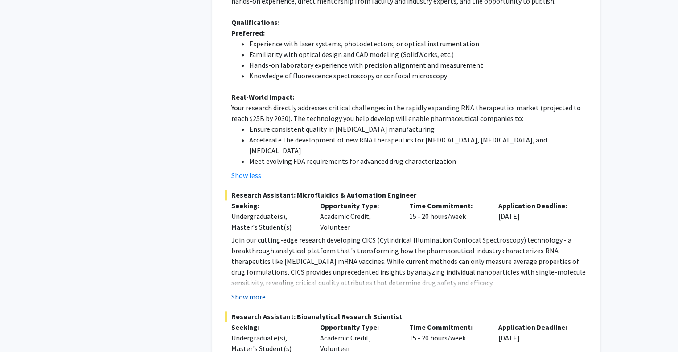
click at [241, 292] on button "Show more" at bounding box center [248, 297] width 34 height 11
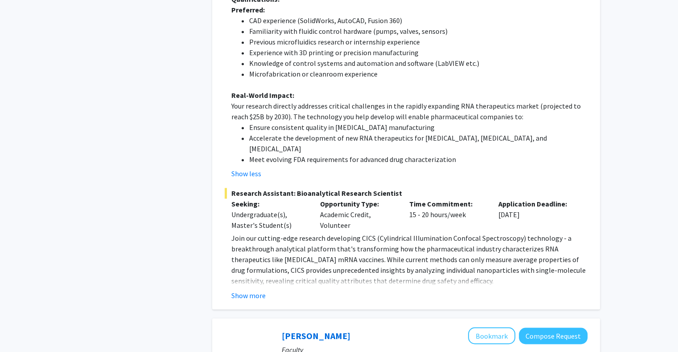
scroll to position [1409, 0]
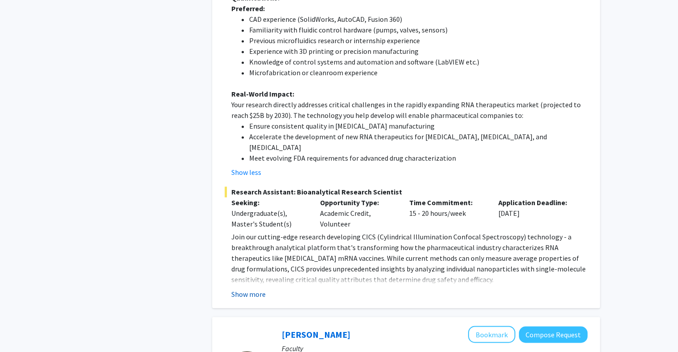
click at [252, 289] on button "Show more" at bounding box center [248, 294] width 34 height 11
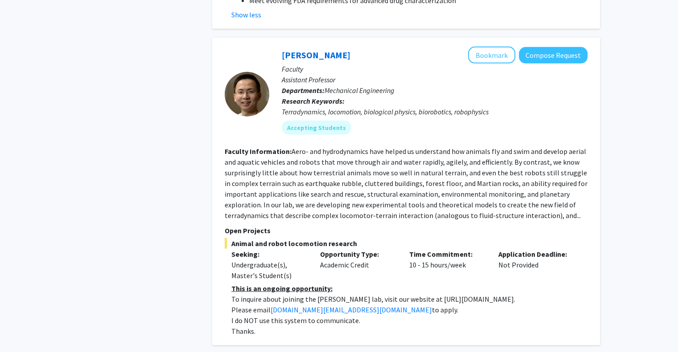
scroll to position [2012, 0]
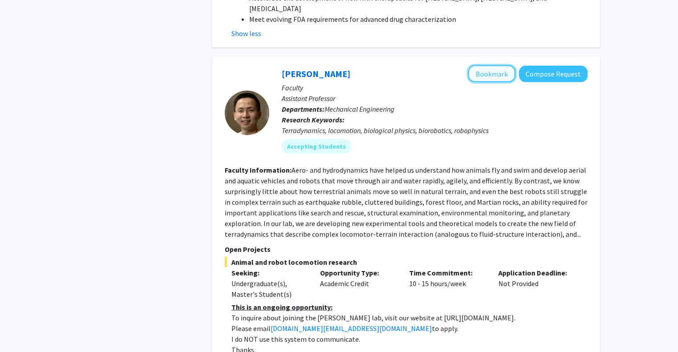
click at [490, 65] on button "Bookmark" at bounding box center [491, 73] width 47 height 17
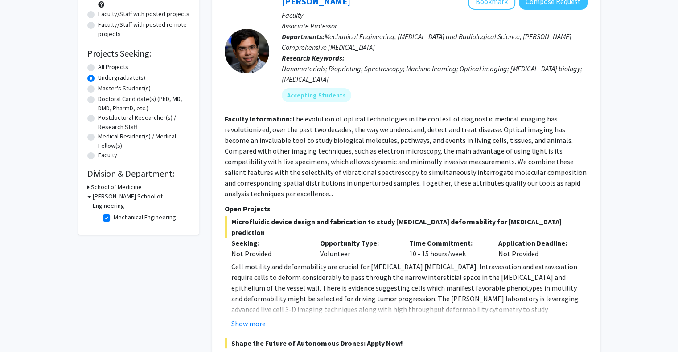
scroll to position [0, 0]
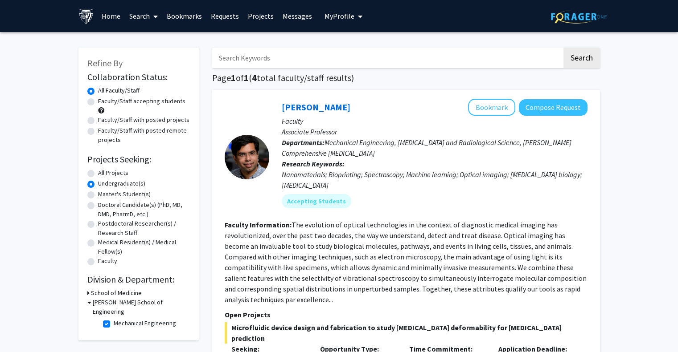
click at [175, 15] on link "Bookmarks" at bounding box center [184, 15] width 44 height 31
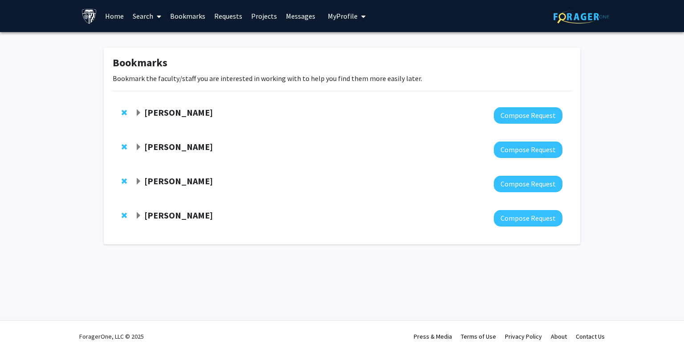
click at [140, 145] on span "Expand Karen Fleming Bookmark" at bounding box center [138, 147] width 7 height 7
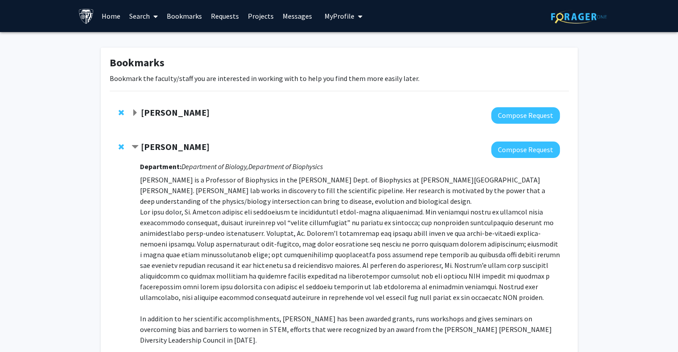
click at [140, 145] on div "[PERSON_NAME]" at bounding box center [227, 147] width 192 height 11
click at [136, 147] on span "Contract Karen Fleming Bookmark" at bounding box center [134, 147] width 7 height 7
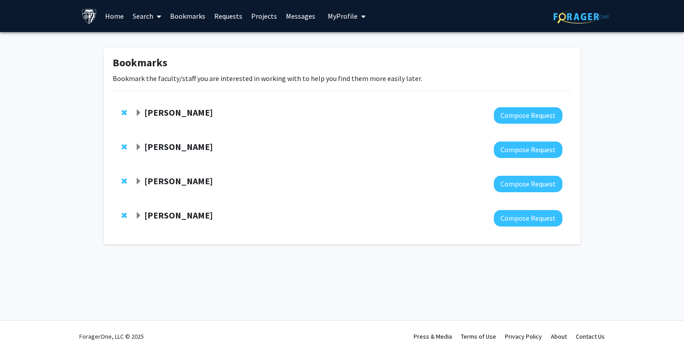
click at [148, 23] on link "Search" at bounding box center [146, 15] width 37 height 31
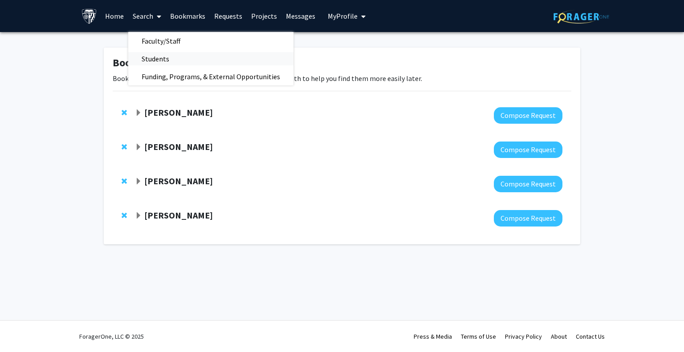
click at [171, 65] on span "Students" at bounding box center [155, 59] width 54 height 18
